Goal: Task Accomplishment & Management: Use online tool/utility

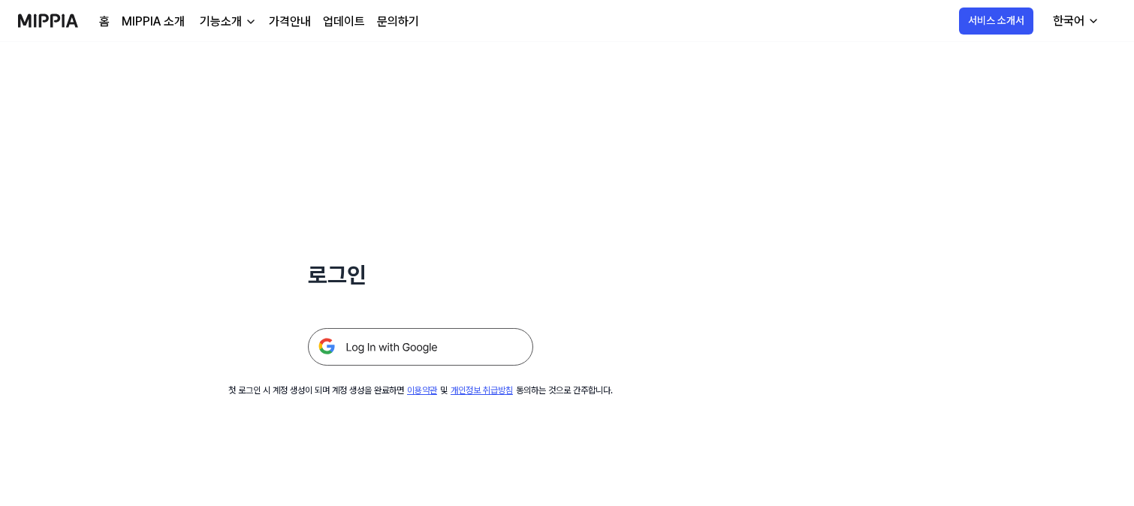
click at [369, 342] on img at bounding box center [420, 347] width 225 height 38
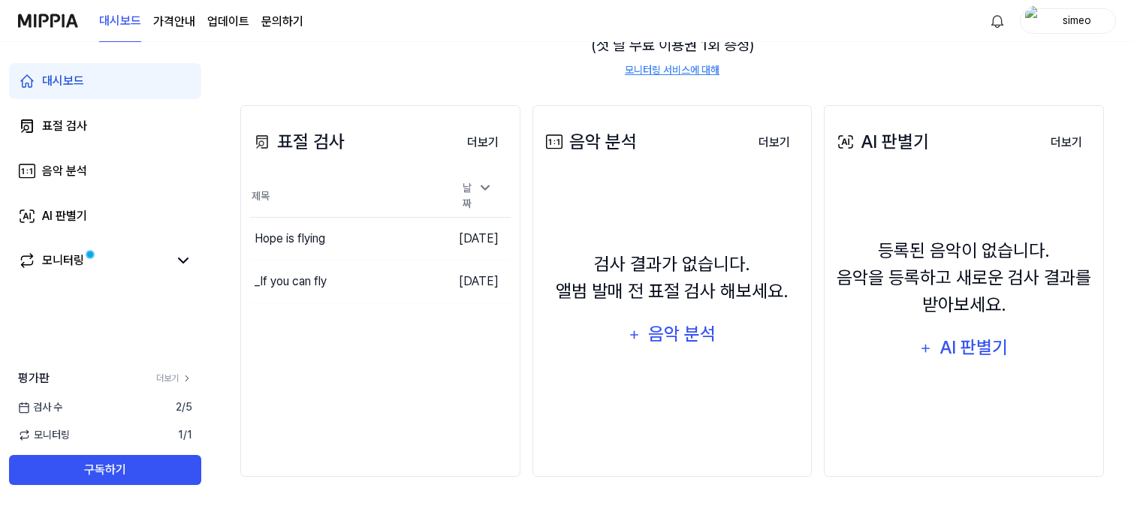
scroll to position [204, 0]
click at [315, 140] on div "표절 검사" at bounding box center [297, 141] width 95 height 27
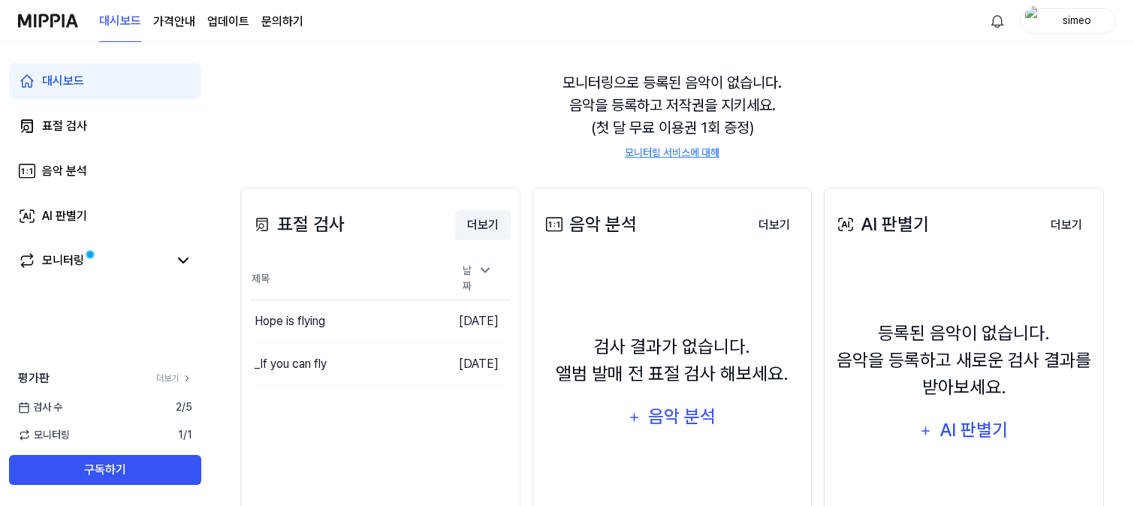
click at [480, 228] on button "더보기" at bounding box center [483, 225] width 56 height 30
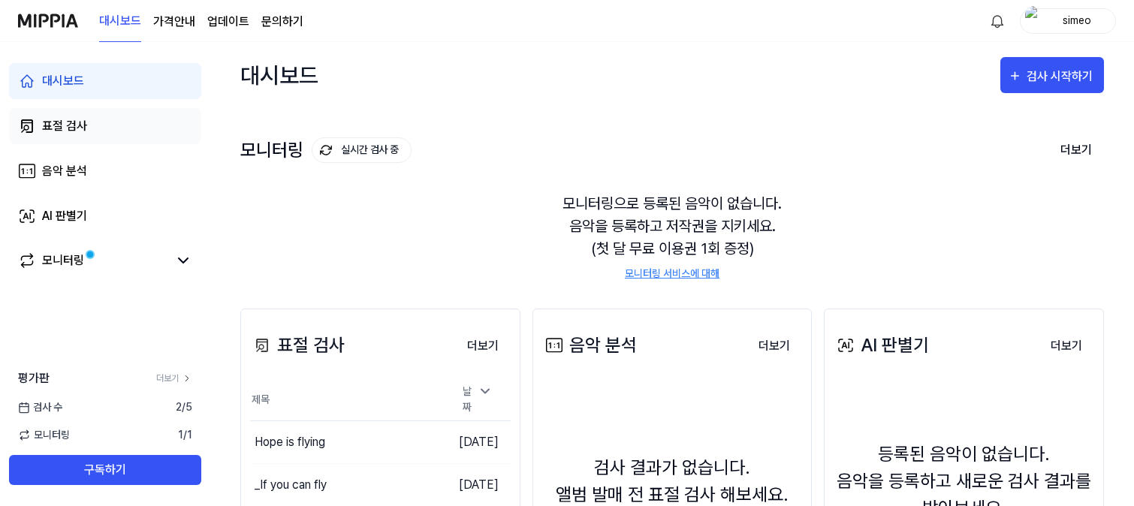
click at [69, 125] on div "표절 검사" at bounding box center [64, 126] width 45 height 18
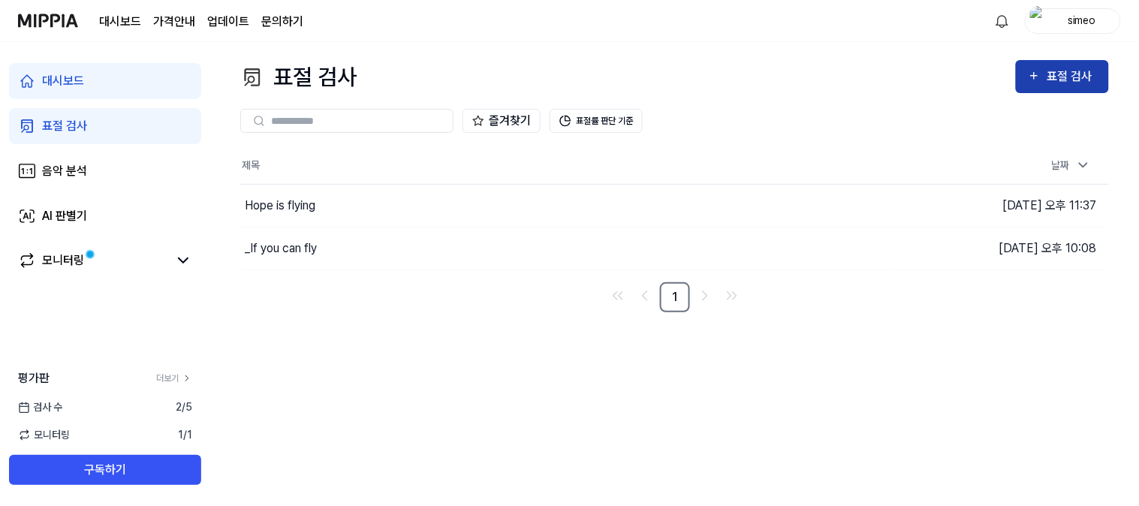
click at [1101, 62] on button "표절 검사" at bounding box center [1062, 76] width 93 height 33
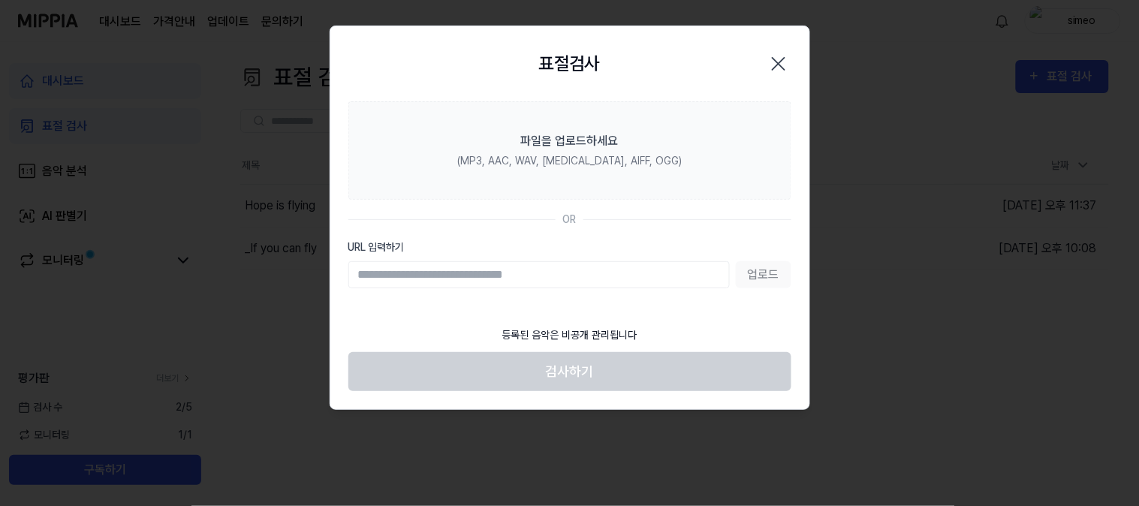
click at [447, 276] on input "URL 입력하기" at bounding box center [538, 274] width 381 height 27
click at [475, 266] on input "URL 입력하기" at bounding box center [538, 274] width 381 height 27
click at [441, 269] on input "URL 입력하기" at bounding box center [538, 274] width 381 height 27
click at [379, 273] on input "URL 입력하기" at bounding box center [538, 274] width 381 height 27
click at [764, 275] on div "업로드" at bounding box center [569, 274] width 443 height 27
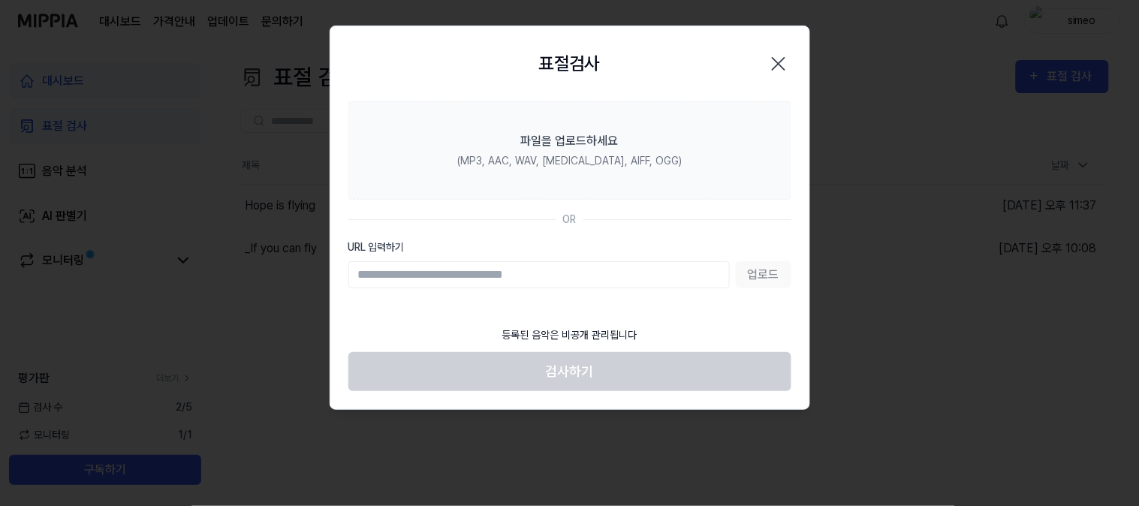
click at [763, 274] on div "업로드" at bounding box center [569, 274] width 443 height 27
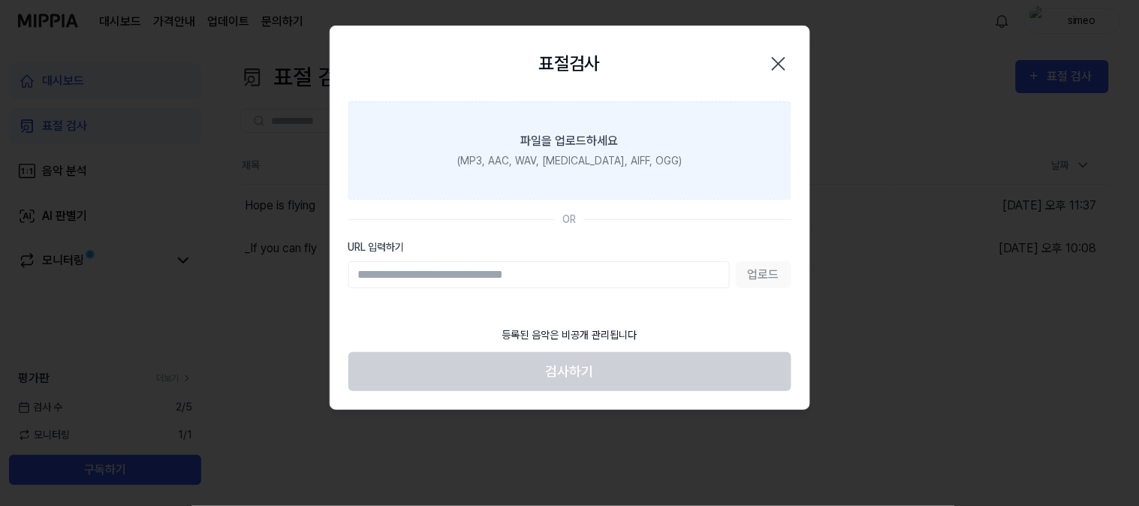
click at [577, 149] on div "파일을 업로드하세요" at bounding box center [570, 141] width 98 height 18
click at [0, 0] on input "파일을 업로드하세요 (MP3, AAC, WAV, [MEDICAL_DATA], AIFF, OGG)" at bounding box center [0, 0] width 0 height 0
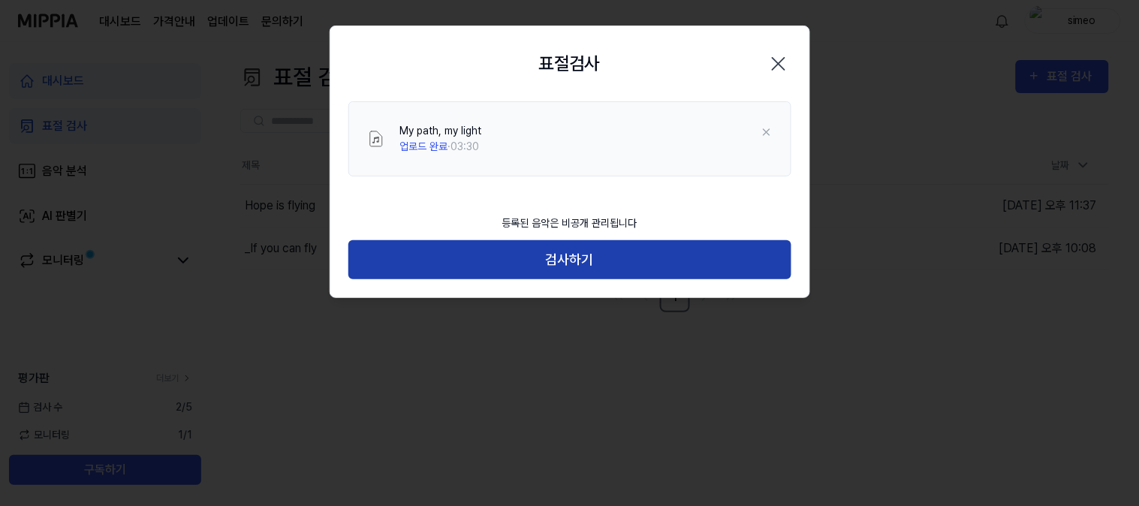
click at [571, 259] on button "검사하기" at bounding box center [569, 260] width 443 height 40
